Goal: Find specific fact: Find specific page/section

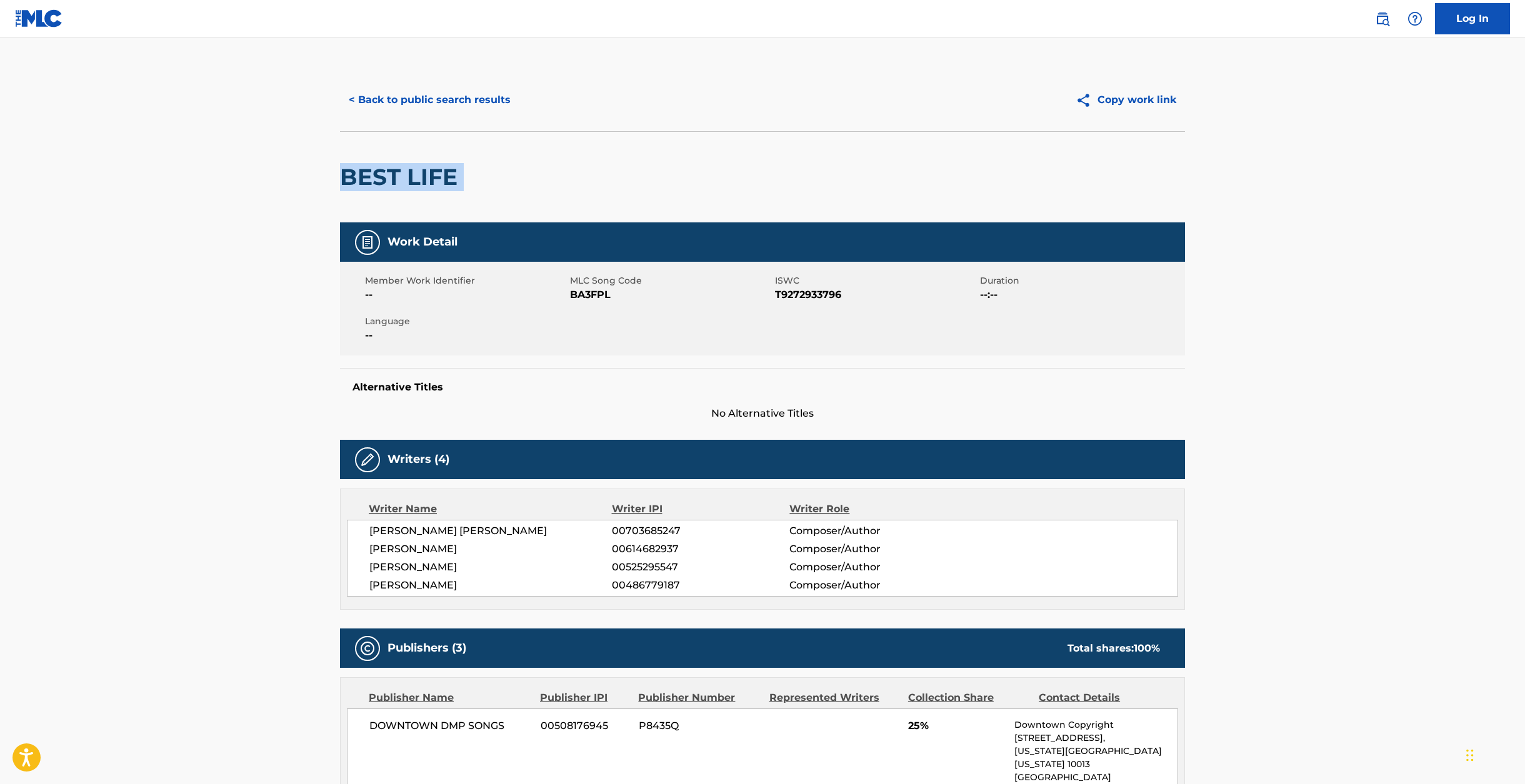
click at [404, 91] on button "< Back to public search results" at bounding box center [429, 100] width 180 height 31
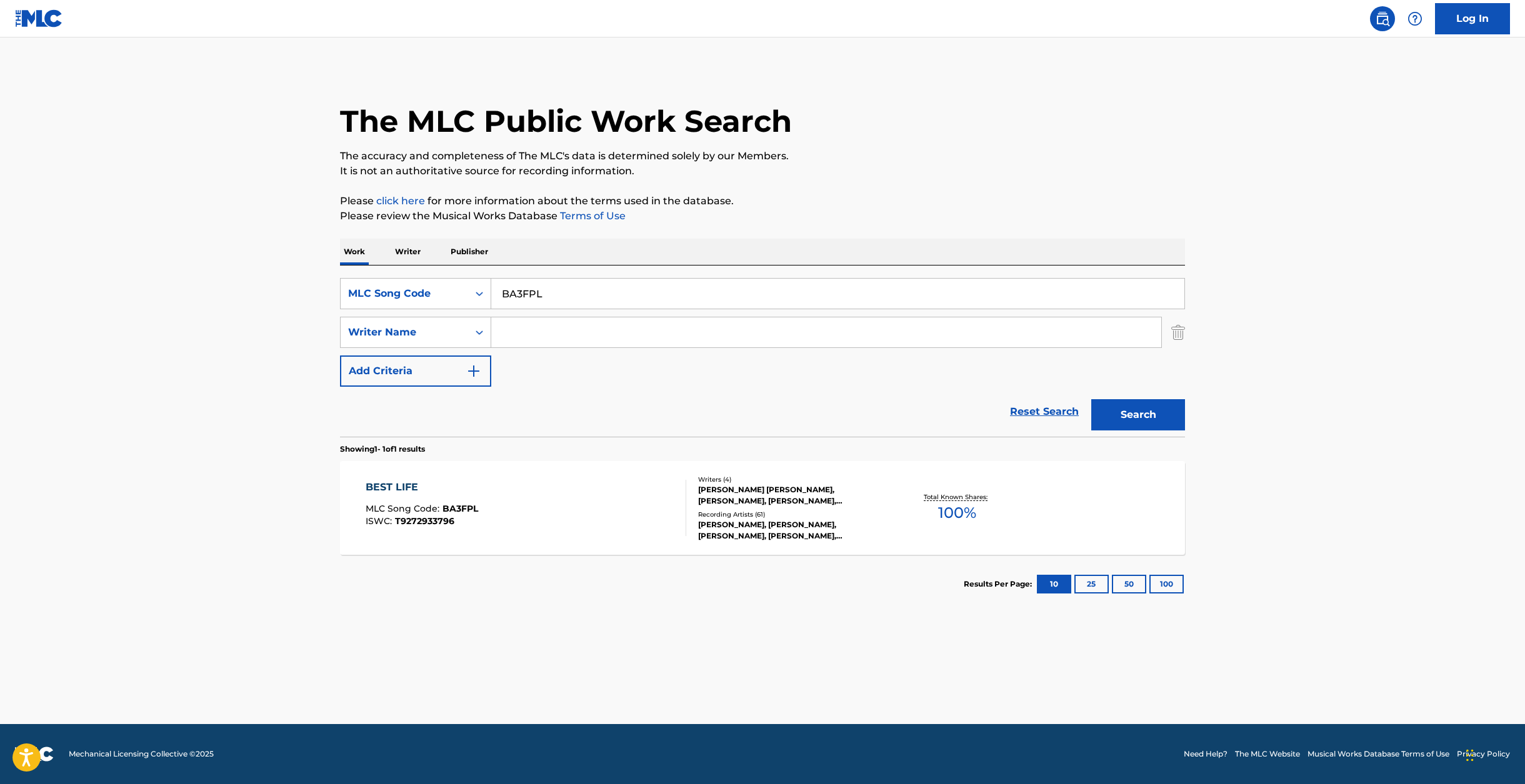
click at [504, 289] on input "BA3FPL" at bounding box center [838, 294] width 693 height 30
paste input "HVADCI"
type input "HVADCI"
click at [1144, 420] on button "Search" at bounding box center [1138, 415] width 94 height 31
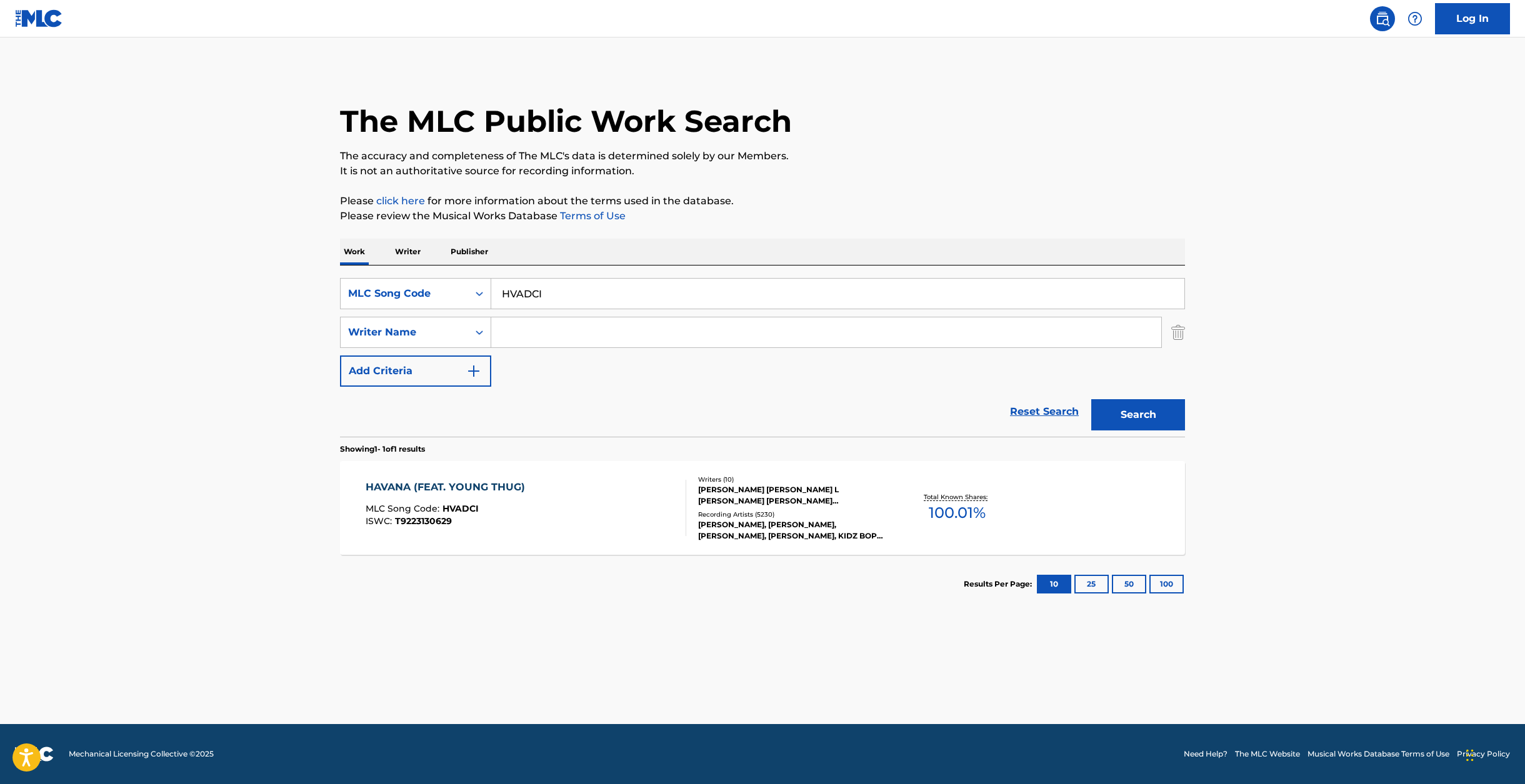
click at [609, 545] on div "HAVANA (FEAT. YOUNG THUG) MLC Song Code : HVADCI ISWC : T9223130629 Writers ( 1…" at bounding box center [762, 507] width 845 height 94
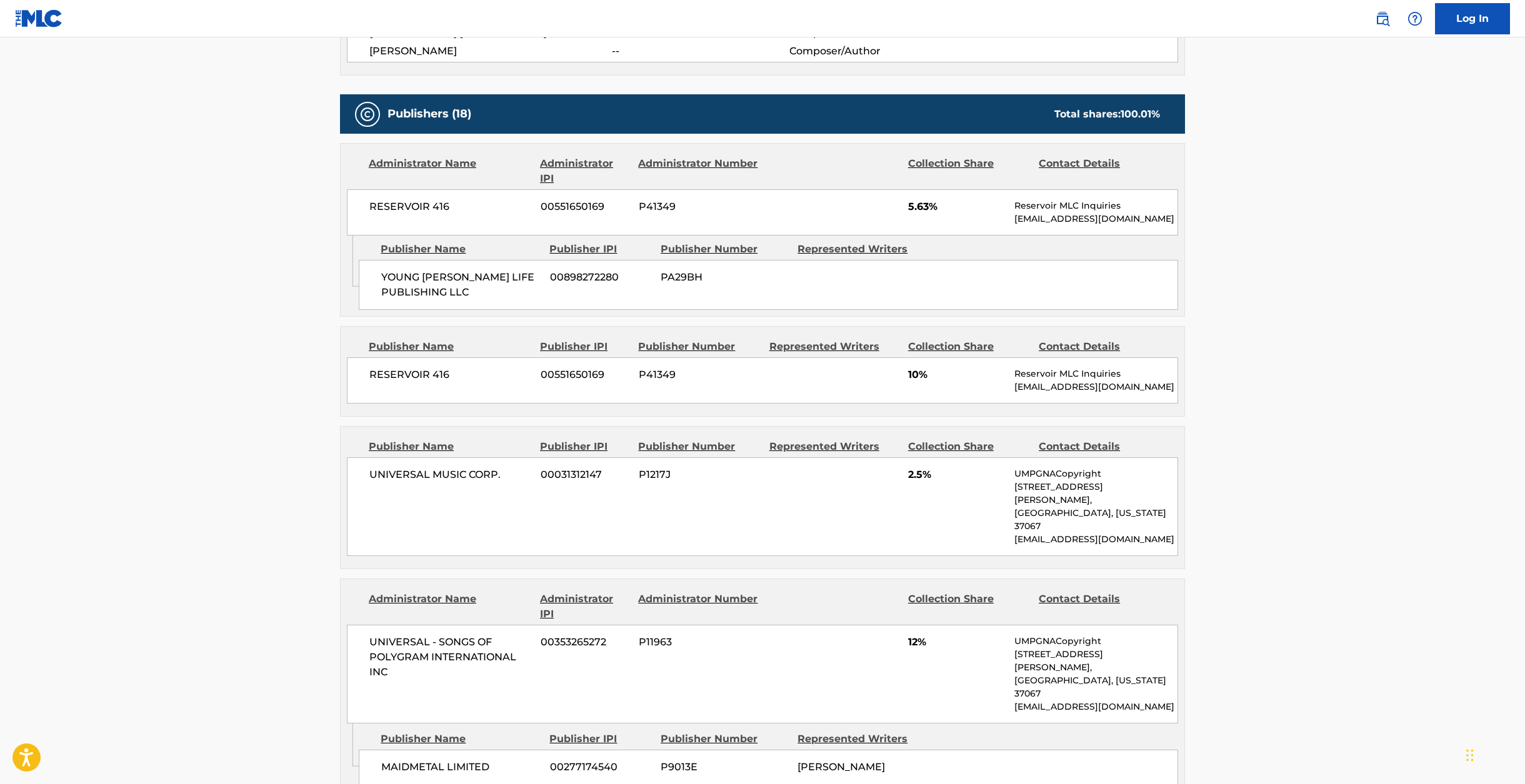
scroll to position [851, 0]
